Goal: Task Accomplishment & Management: Manage account settings

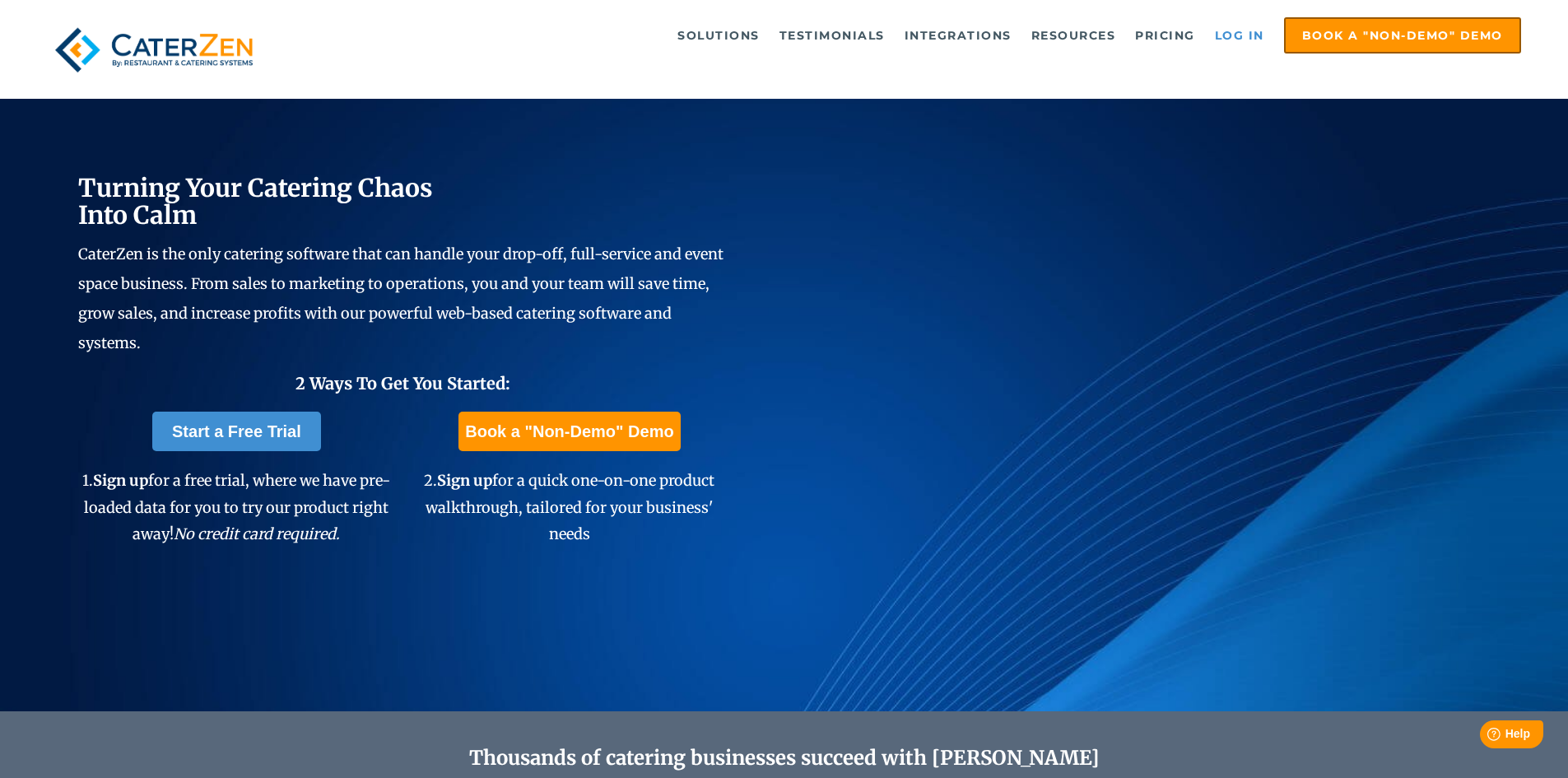
click at [1245, 50] on link "Log in" at bounding box center [1240, 36] width 66 height 33
click at [1229, 34] on link "Log in" at bounding box center [1240, 36] width 66 height 33
click at [1263, 28] on link "Log in" at bounding box center [1240, 36] width 66 height 33
